Goal: Navigation & Orientation: Go to known website

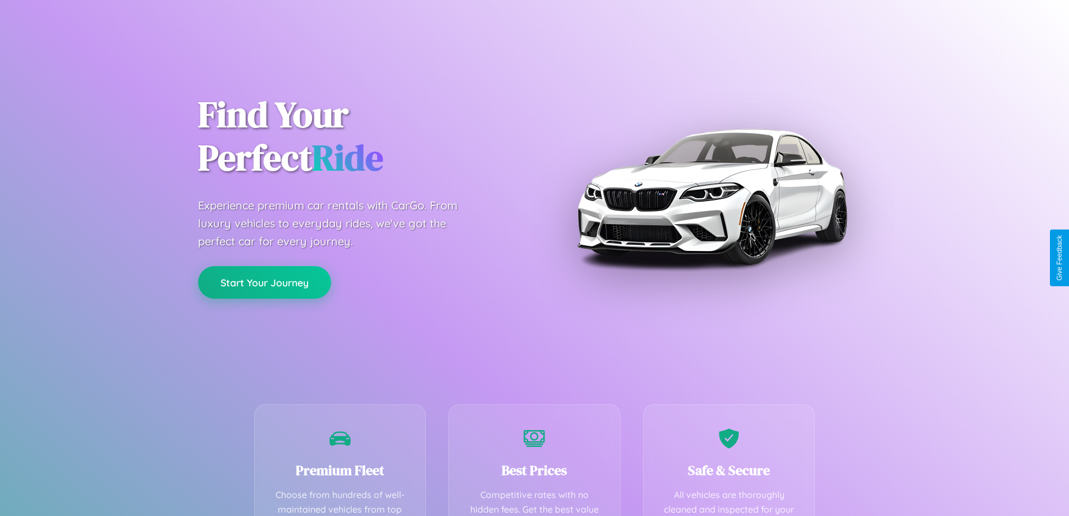
click at [264, 282] on button "Start Your Journey" at bounding box center [264, 282] width 133 height 33
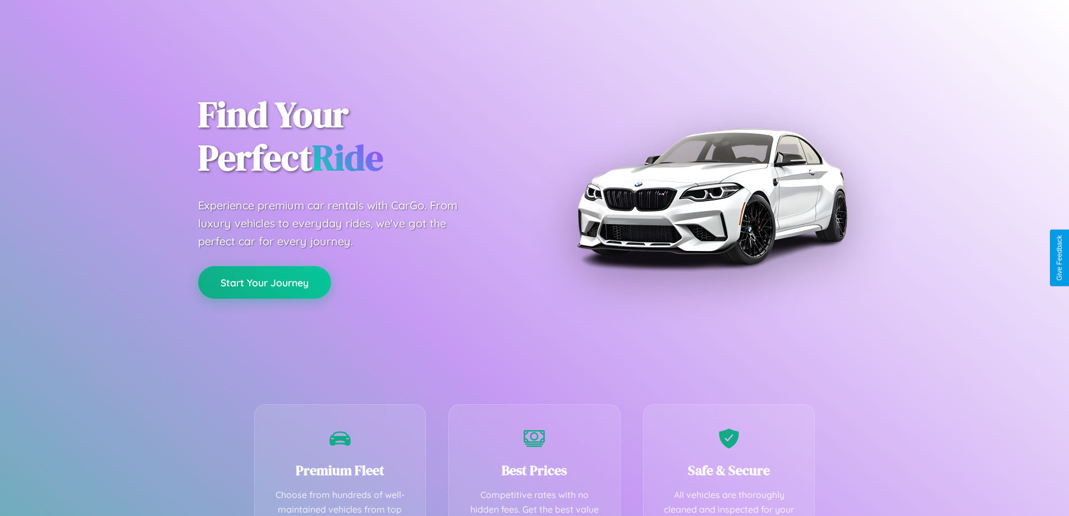
click at [264, 282] on button "Start Your Journey" at bounding box center [264, 282] width 133 height 33
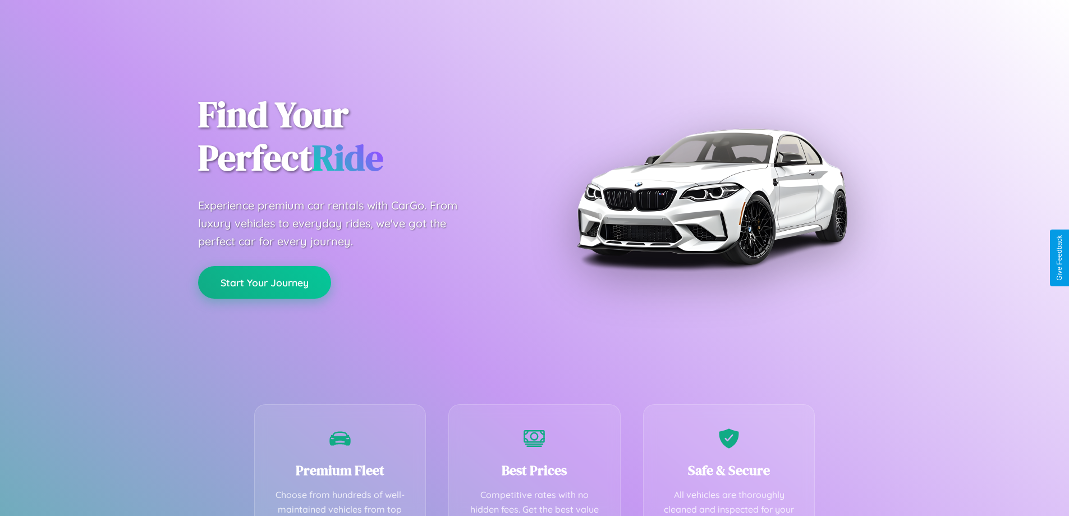
click at [264, 282] on button "Start Your Journey" at bounding box center [264, 282] width 133 height 33
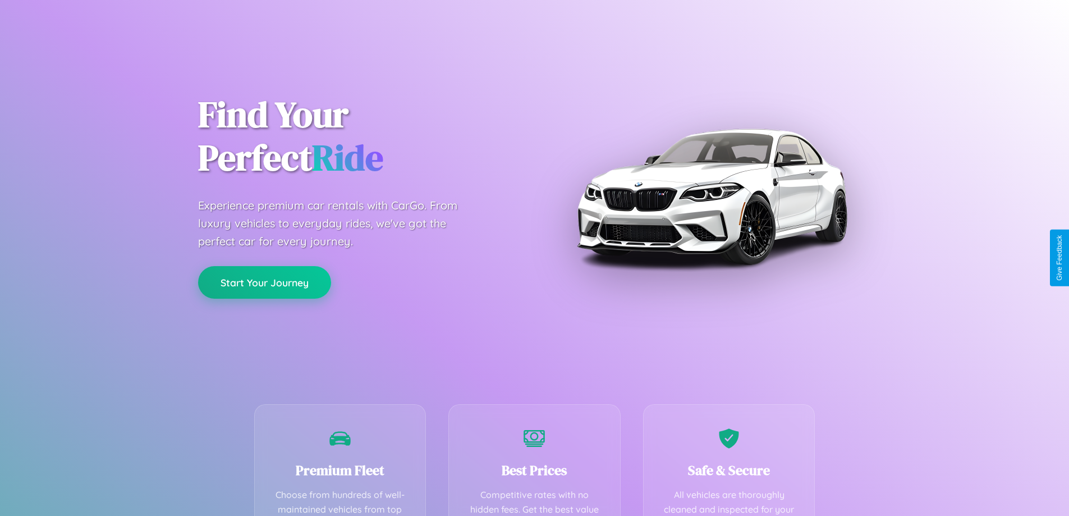
click at [264, 282] on button "Start Your Journey" at bounding box center [264, 282] width 133 height 33
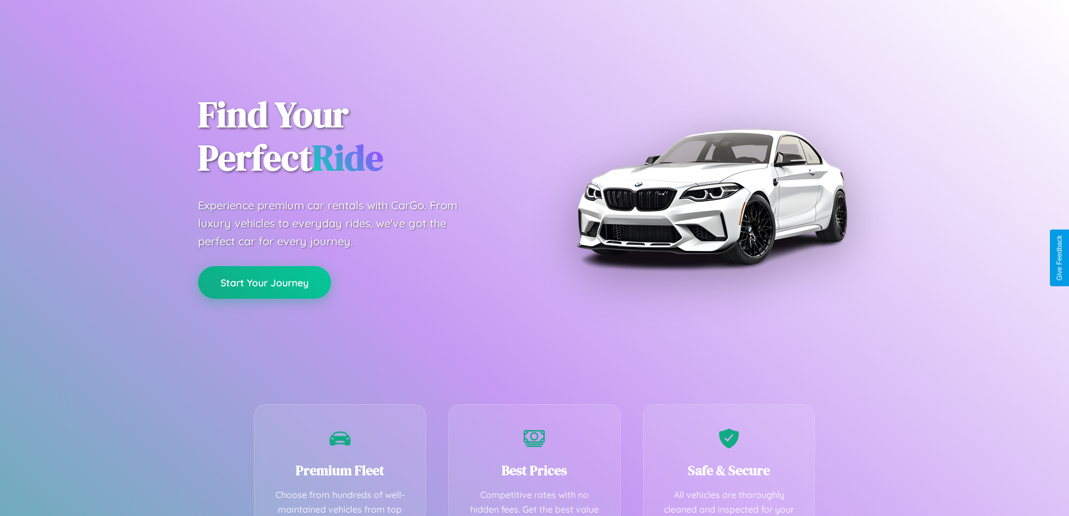
click at [264, 282] on button "Start Your Journey" at bounding box center [264, 282] width 133 height 33
